Goal: Find contact information: Find contact information

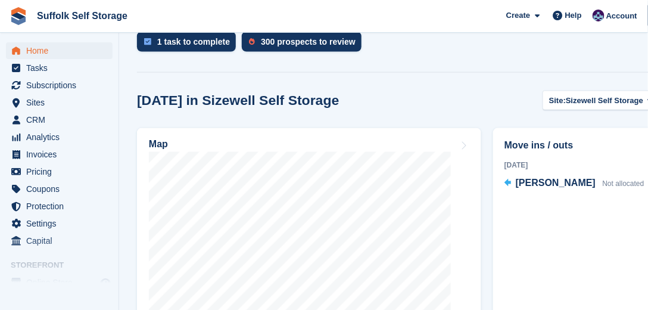
scroll to position [306, 0]
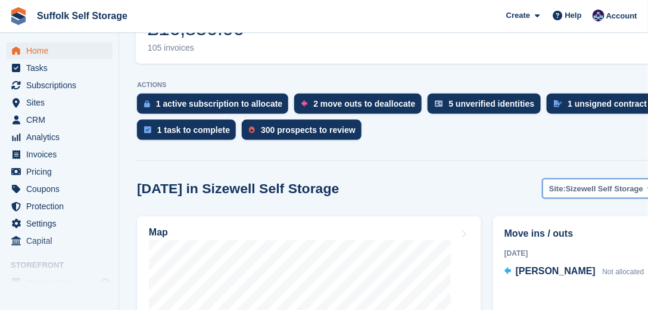
click at [638, 183] on span "Sizewell Self Storage" at bounding box center [604, 189] width 77 height 12
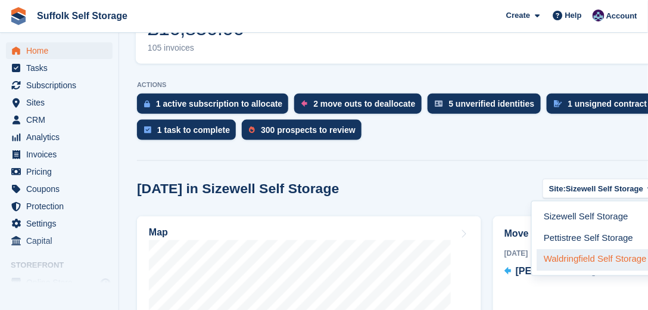
click at [568, 249] on link "Waldringfield Self Storage" at bounding box center [595, 259] width 117 height 21
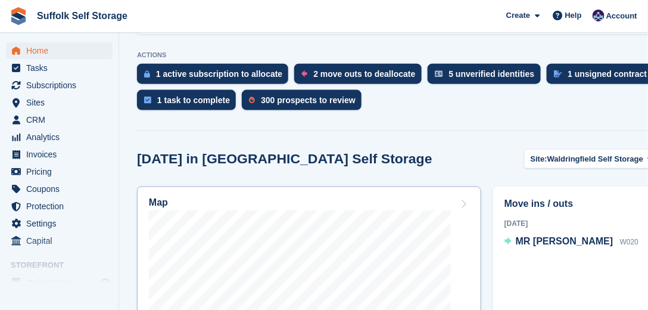
scroll to position [375, 0]
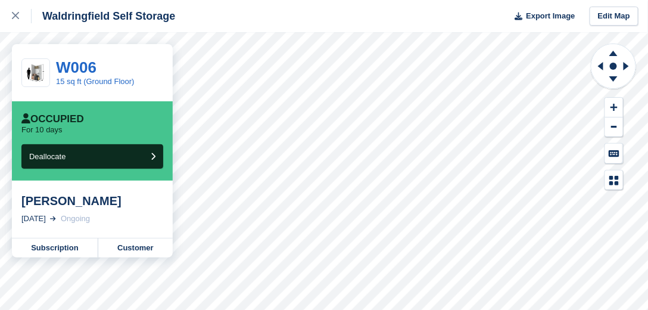
click at [112, 136] on div "Waldringfield Self Storage Export Image Edit Map W006 15 sq ft (Ground Floor) O…" at bounding box center [324, 155] width 648 height 310
click at [76, 68] on link "W006" at bounding box center [76, 67] width 40 height 18
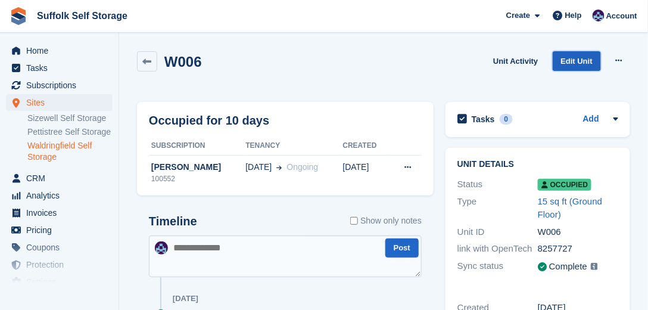
click at [569, 58] on link "Edit Unit" at bounding box center [577, 61] width 48 height 20
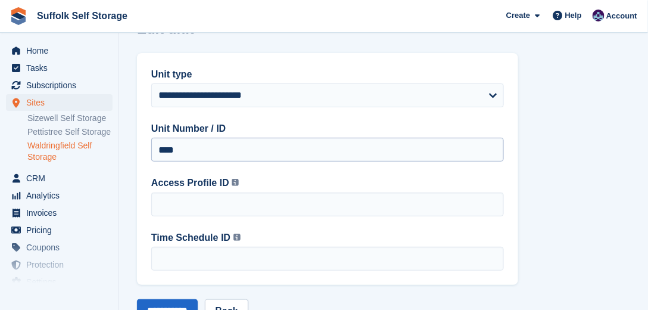
scroll to position [76, 0]
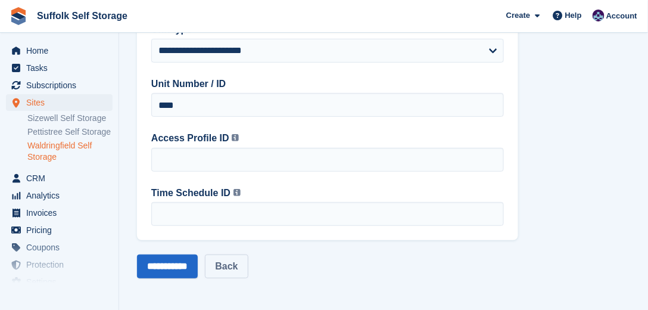
click at [234, 268] on link "Back" at bounding box center [226, 266] width 43 height 24
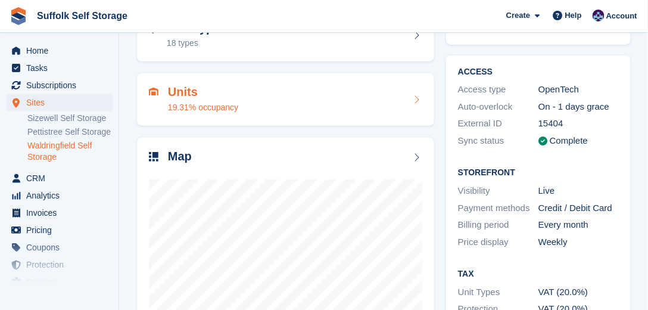
scroll to position [170, 0]
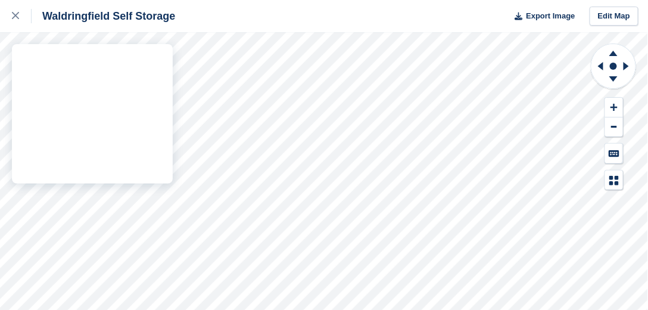
click at [55, 132] on div "Waldringfield Self Storage Export Image Edit Map" at bounding box center [324, 155] width 648 height 310
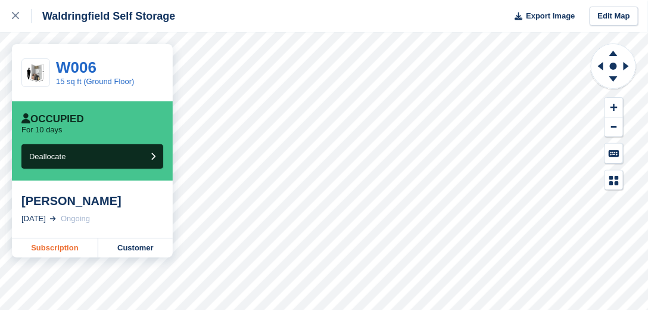
click at [56, 246] on link "Subscription" at bounding box center [55, 247] width 86 height 19
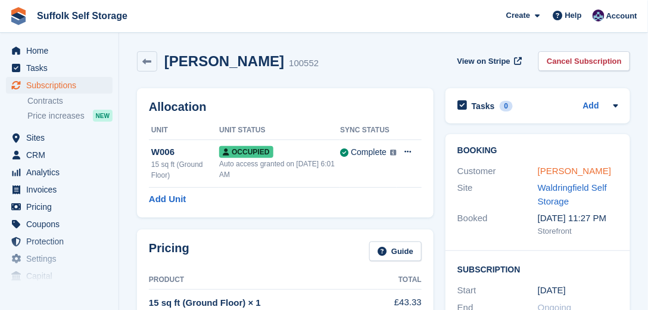
drag, startPoint x: 561, startPoint y: 172, endPoint x: 546, endPoint y: 171, distance: 15.5
click at [560, 172] on link "Nealey Laffling" at bounding box center [574, 171] width 73 height 10
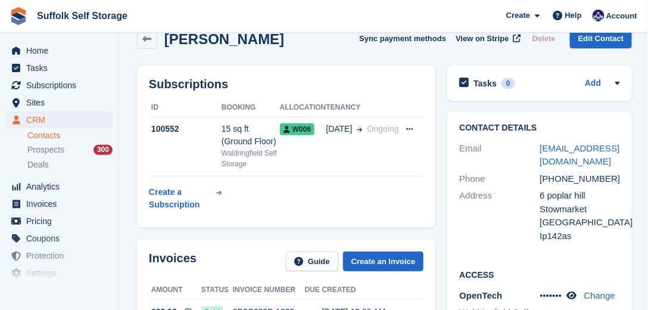
scroll to position [34, 0]
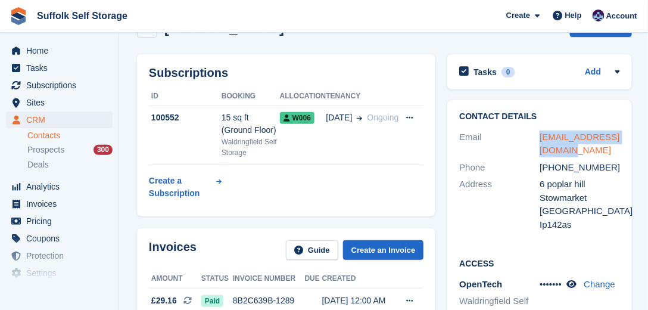
drag, startPoint x: 579, startPoint y: 152, endPoint x: 540, endPoint y: 138, distance: 41.8
click at [540, 138] on div "nealey1985@yahoo.co.uk" at bounding box center [580, 143] width 80 height 27
copy link "nealey1985@yahoo.co.uk"
click at [39, 54] on span "Home" at bounding box center [61, 50] width 71 height 17
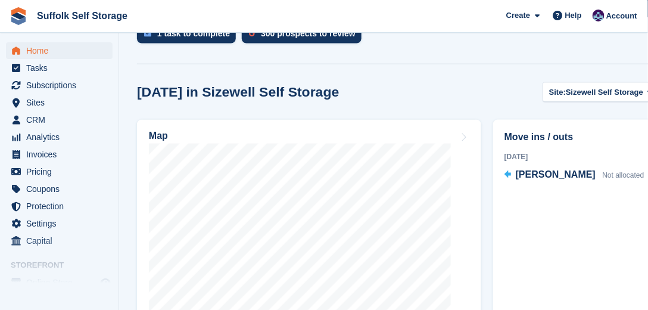
scroll to position [306, 0]
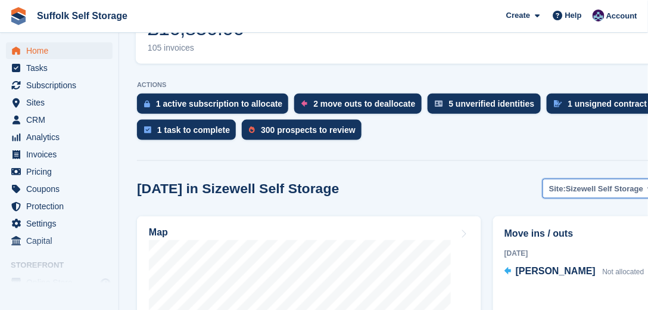
click at [618, 183] on span "Sizewell Self Storage" at bounding box center [604, 189] width 77 height 12
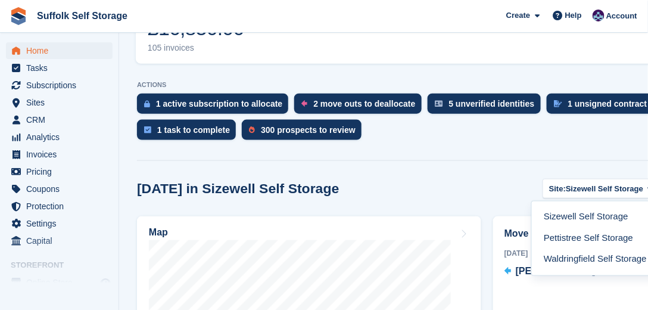
drag, startPoint x: 575, startPoint y: 239, endPoint x: 496, endPoint y: 221, distance: 80.6
click at [574, 249] on link "Waldringfield Self Storage" at bounding box center [595, 259] width 117 height 21
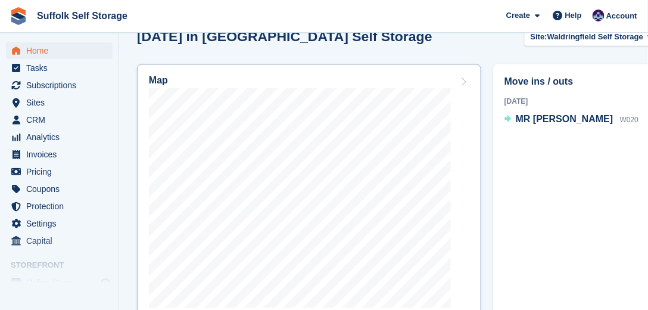
scroll to position [442, 0]
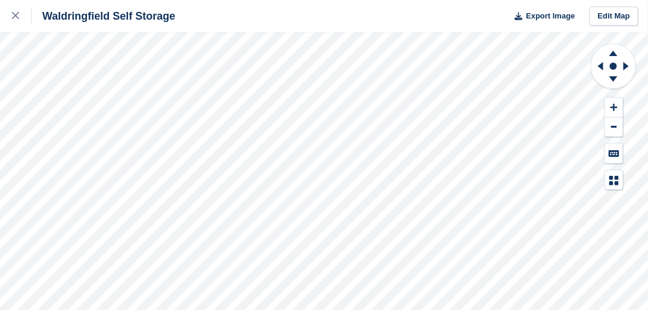
click at [62, 158] on div "Waldringfield Self Storage Export Image Edit Map" at bounding box center [324, 155] width 648 height 310
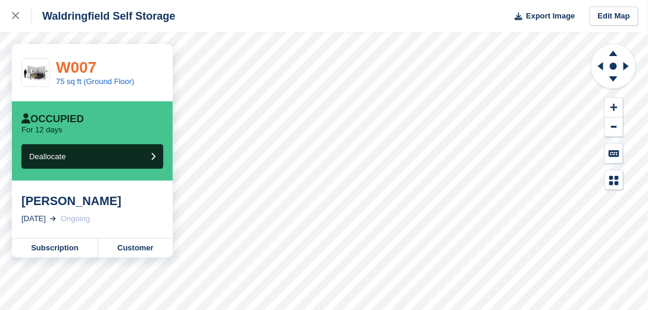
click at [79, 67] on link "W007" at bounding box center [76, 67] width 40 height 18
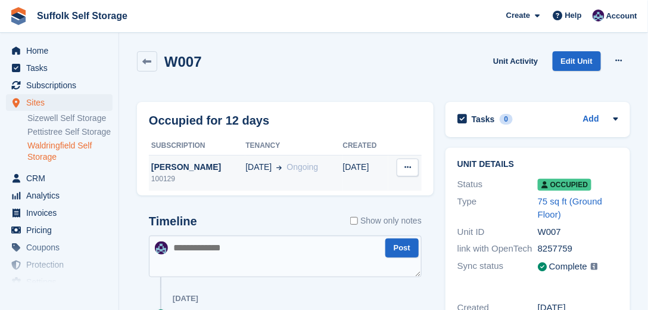
click at [213, 170] on div "[PERSON_NAME]" at bounding box center [197, 167] width 96 height 13
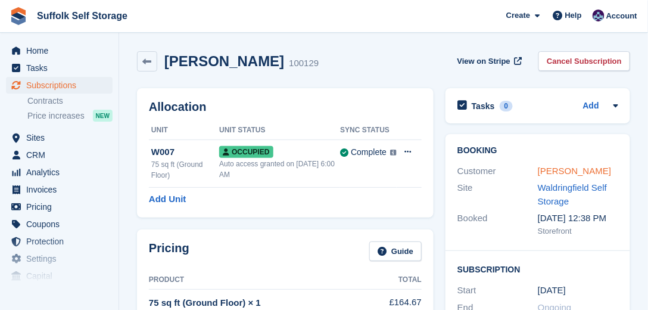
click at [549, 174] on link "William Neville Moss" at bounding box center [574, 171] width 73 height 10
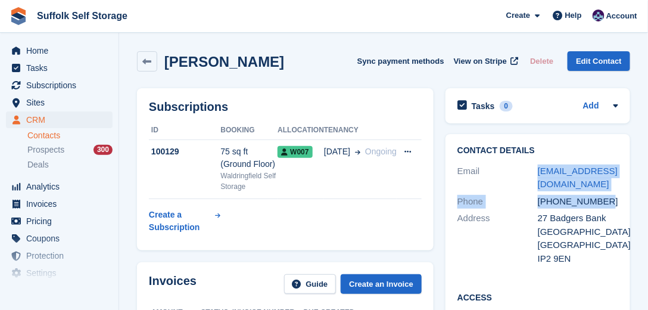
drag, startPoint x: 613, startPoint y: 181, endPoint x: 534, endPoint y: 174, distance: 78.9
click at [534, 174] on div "Contact Details Email wmoss@uwclub.net Phone +447836736062 Address 27 Badgers B…" at bounding box center [537, 206] width 185 height 145
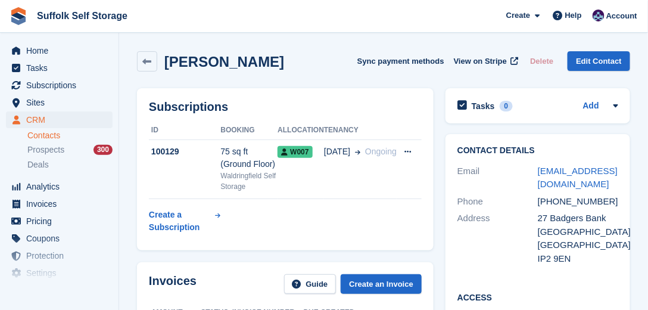
drag, startPoint x: 610, startPoint y: 198, endPoint x: 616, endPoint y: 182, distance: 17.1
click at [610, 210] on div "Address 27 Badgers Bank Ipswich United Kingdom IP2 9EN" at bounding box center [537, 238] width 161 height 57
drag, startPoint x: 622, startPoint y: 170, endPoint x: 539, endPoint y: 170, distance: 82.8
click at [539, 170] on div "Contact Details Email wmoss@uwclub.net Phone +447836736062 Address 27 Badgers B…" at bounding box center [537, 206] width 185 height 145
copy link "wmoss@uwclub.net"
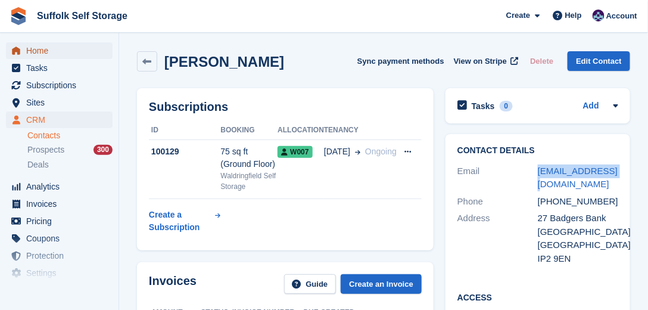
click at [39, 52] on span "Home" at bounding box center [61, 50] width 71 height 17
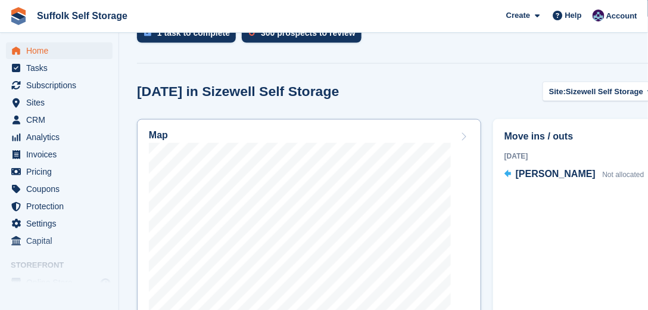
scroll to position [408, 0]
